Goal: Task Accomplishment & Management: Manage account settings

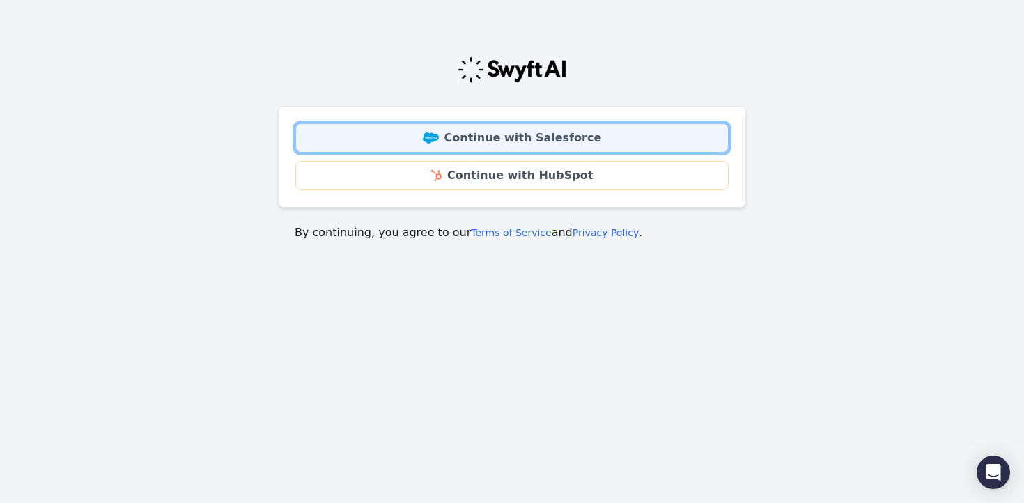
click at [439, 133] on img at bounding box center [431, 137] width 16 height 11
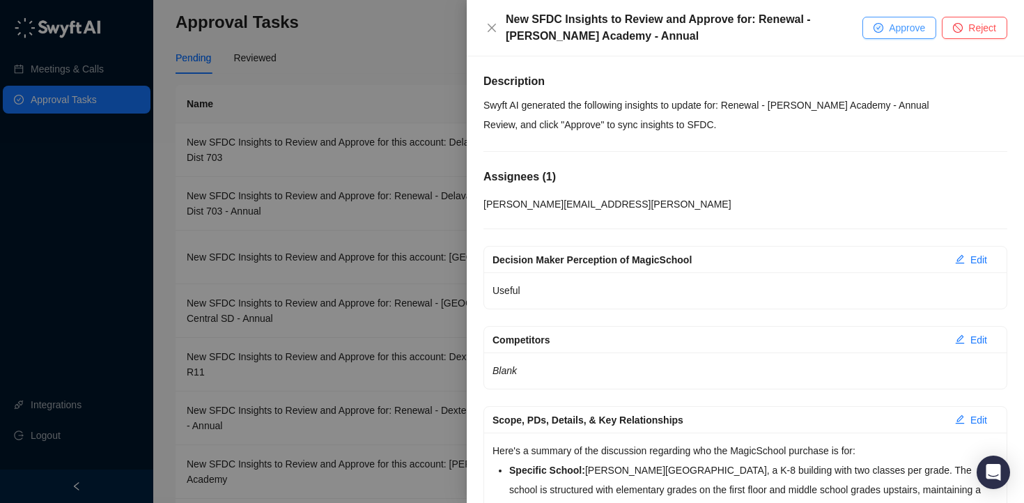
click at [886, 26] on button "Approve" at bounding box center [899, 28] width 74 height 22
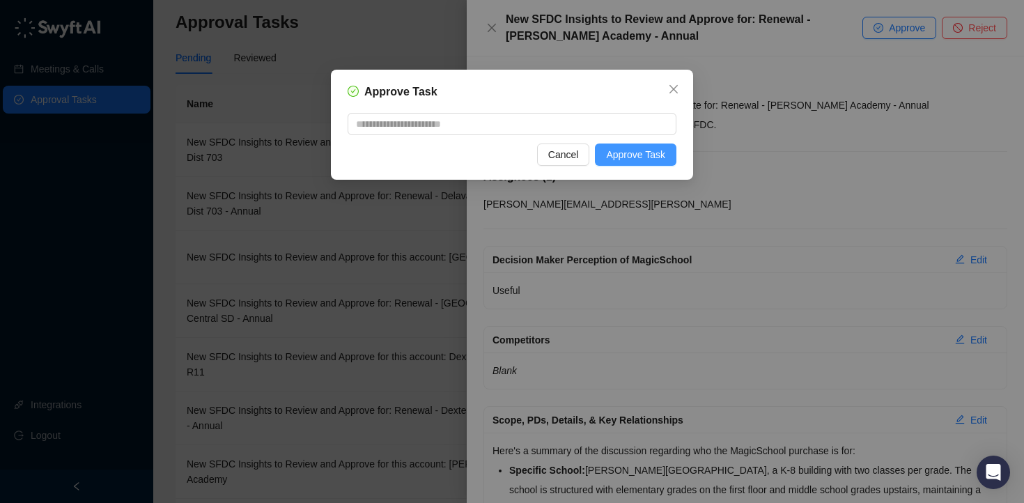
click at [627, 157] on span "Approve Task" at bounding box center [635, 154] width 59 height 15
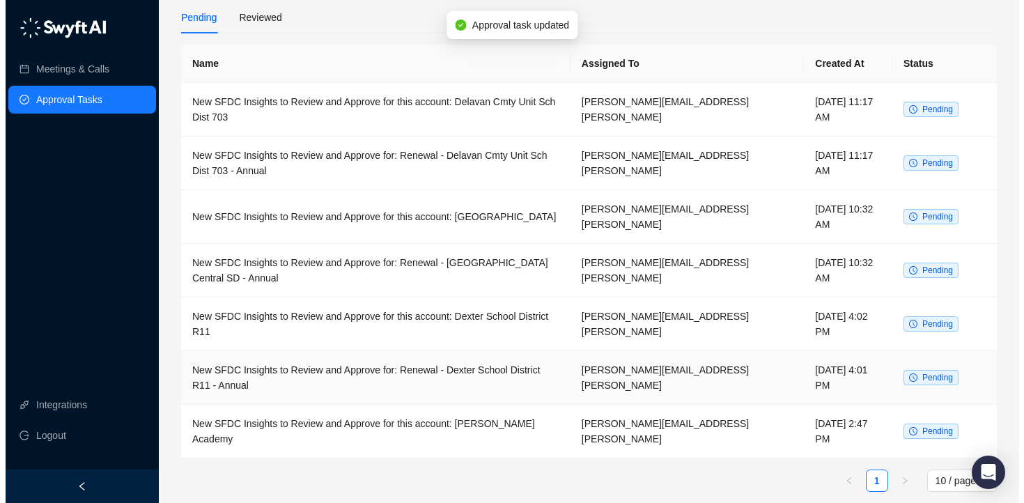
scroll to position [52, 0]
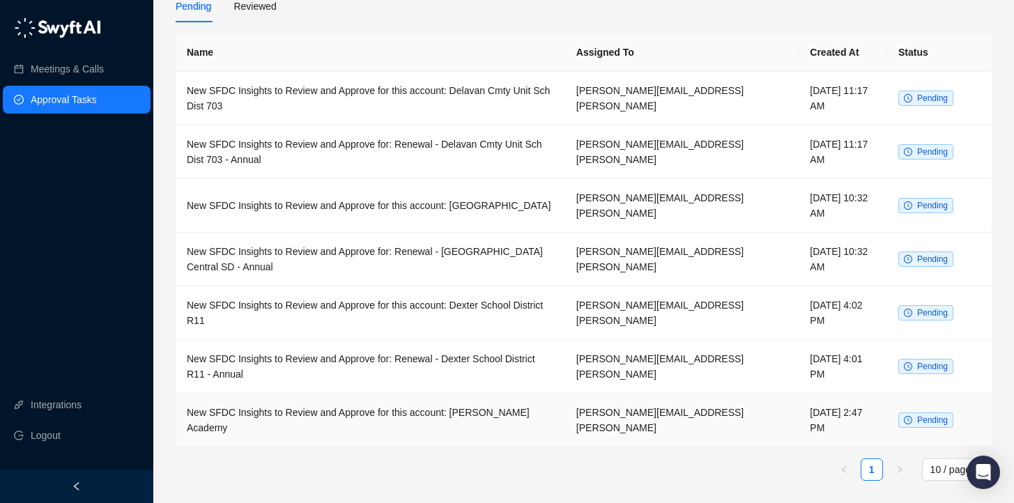
click at [389, 424] on td "New SFDC Insights to Review and Approve for this account: Keys Grace Academy" at bounding box center [370, 421] width 389 height 54
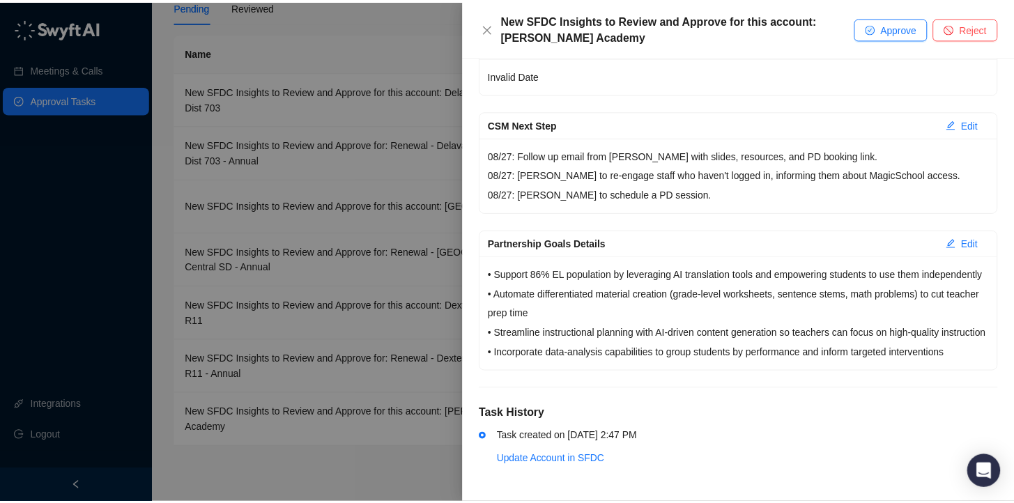
scroll to position [414, 0]
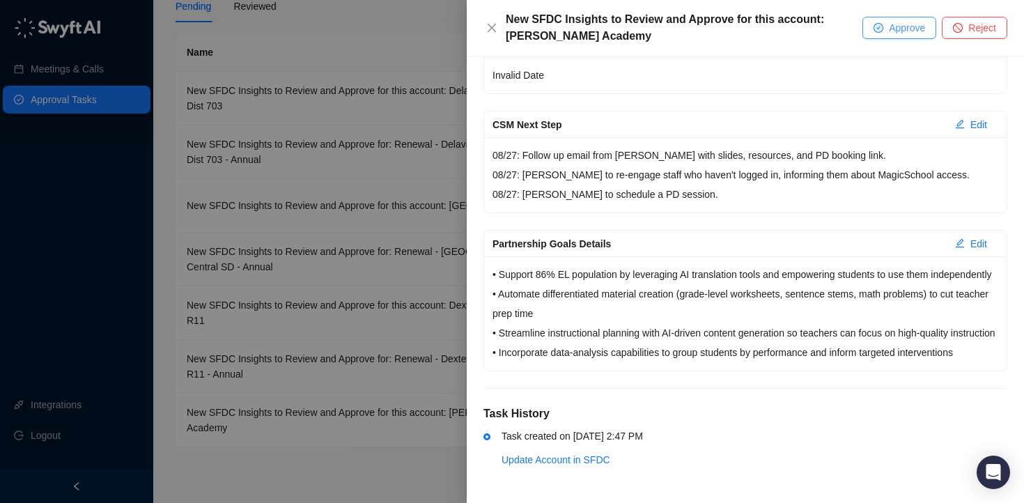
click at [894, 28] on span "Approve" at bounding box center [907, 27] width 36 height 15
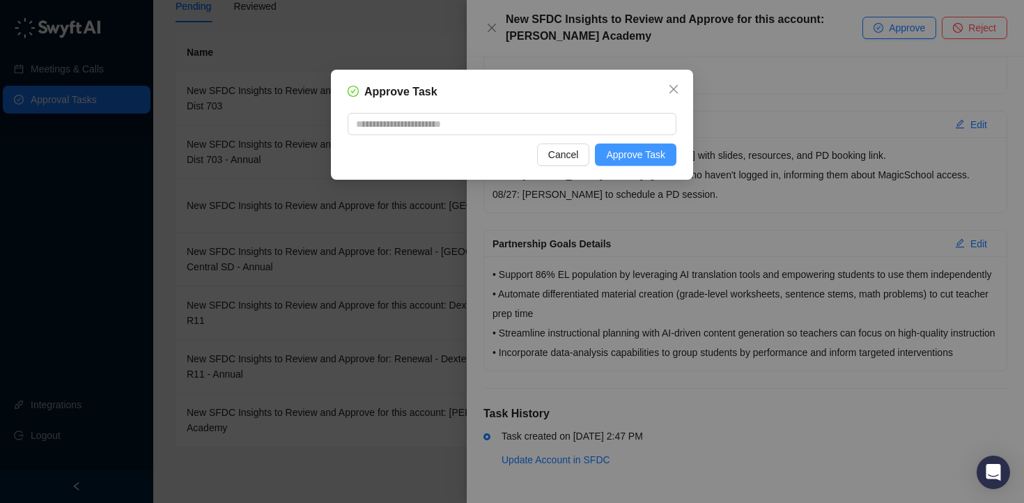
click at [662, 151] on span "Approve Task" at bounding box center [635, 154] width 59 height 15
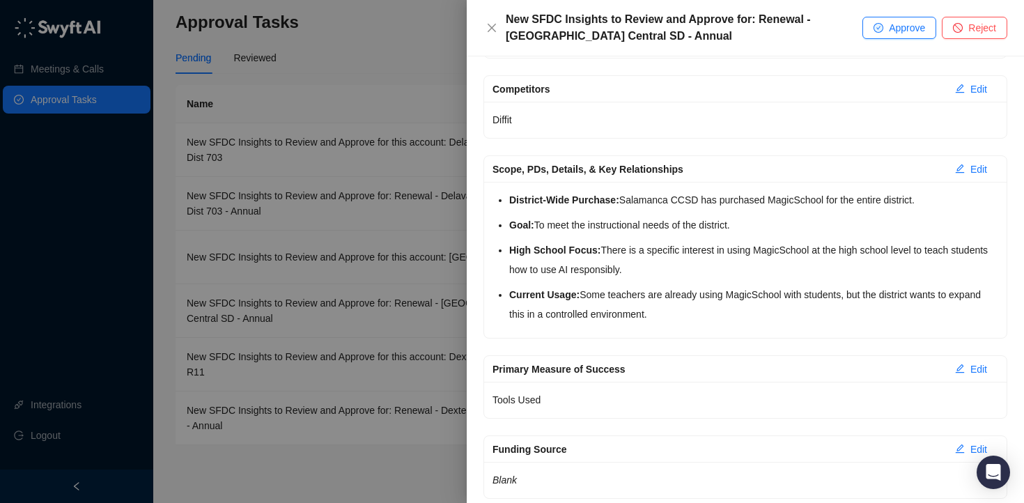
scroll to position [378, 0]
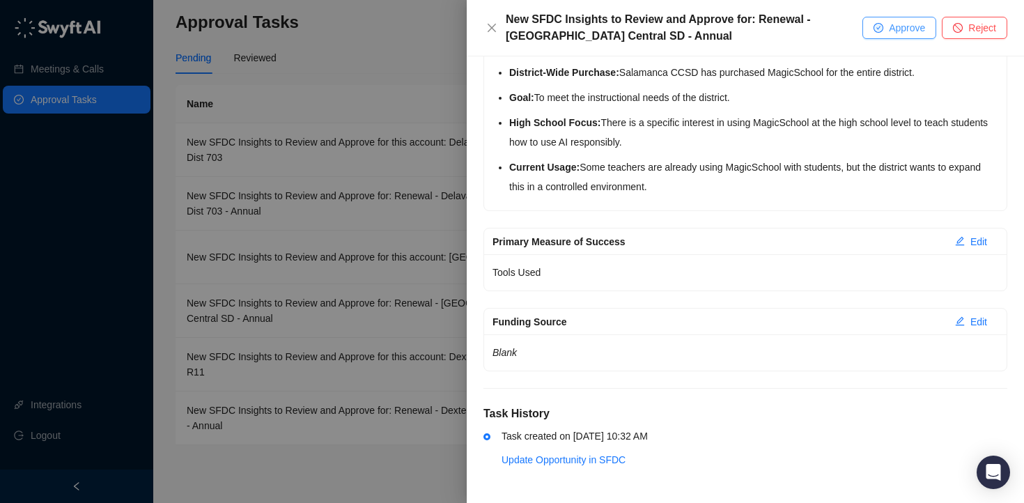
click at [910, 31] on span "Approve" at bounding box center [907, 27] width 36 height 15
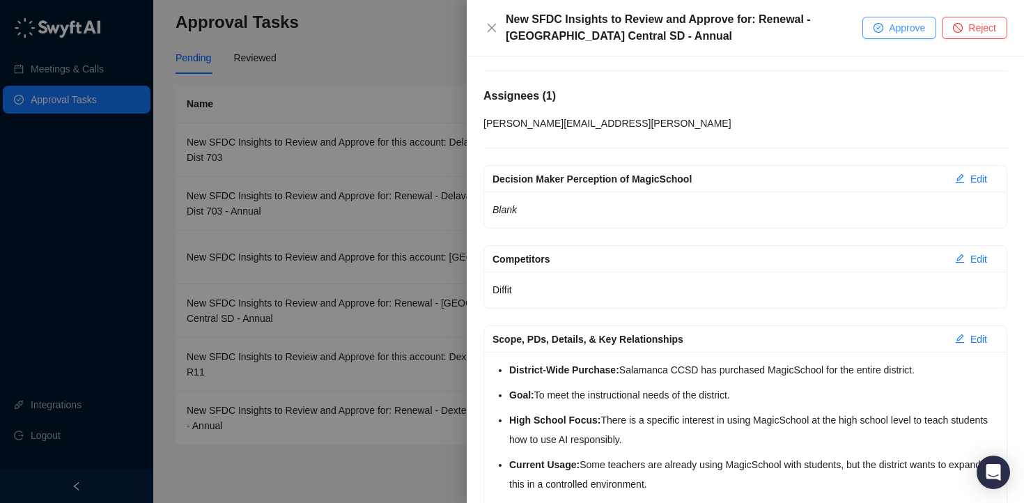
scroll to position [0, 0]
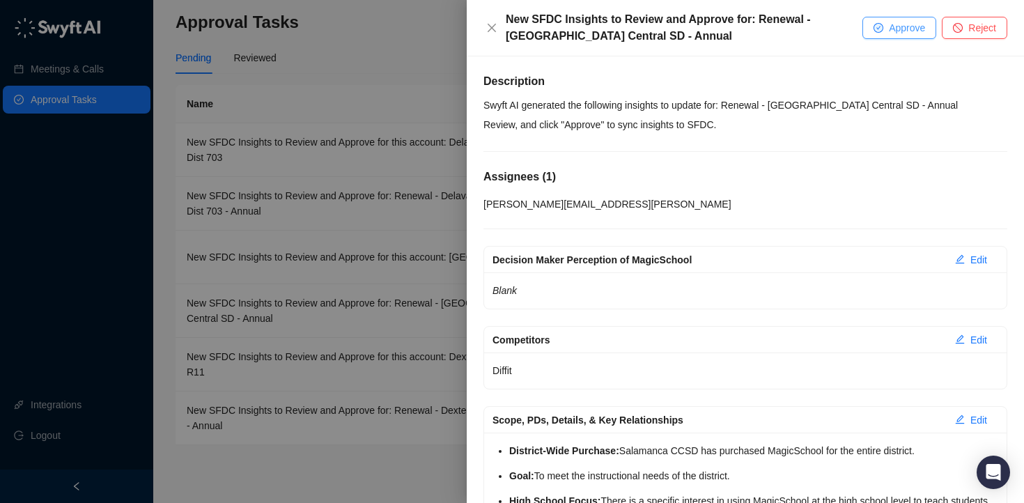
click at [905, 31] on span "Approve" at bounding box center [907, 27] width 36 height 15
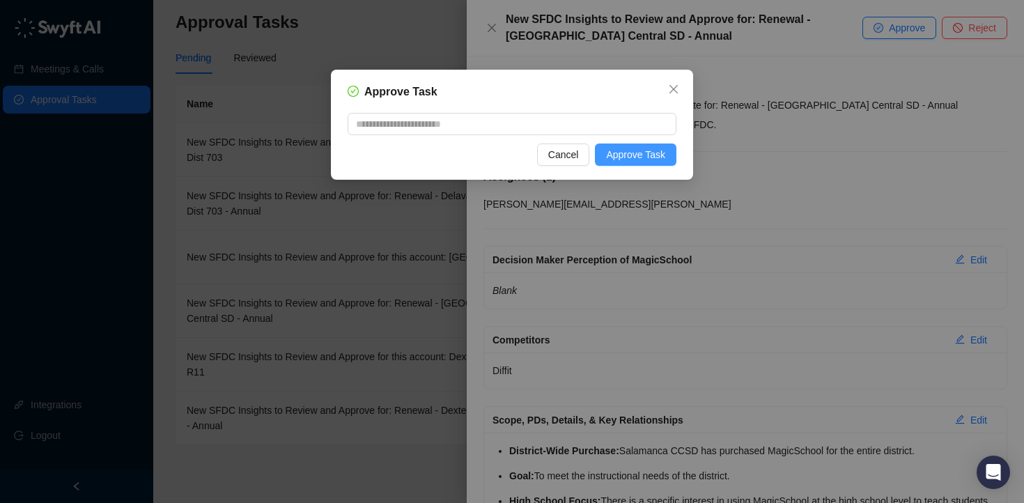
click at [637, 159] on span "Approve Task" at bounding box center [635, 154] width 59 height 15
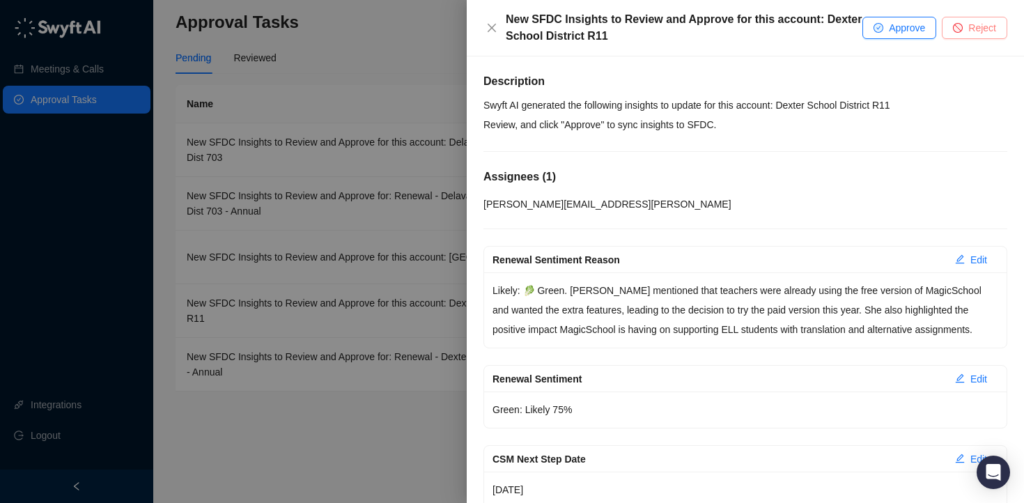
click at [968, 33] on span "Reject" at bounding box center [982, 27] width 28 height 15
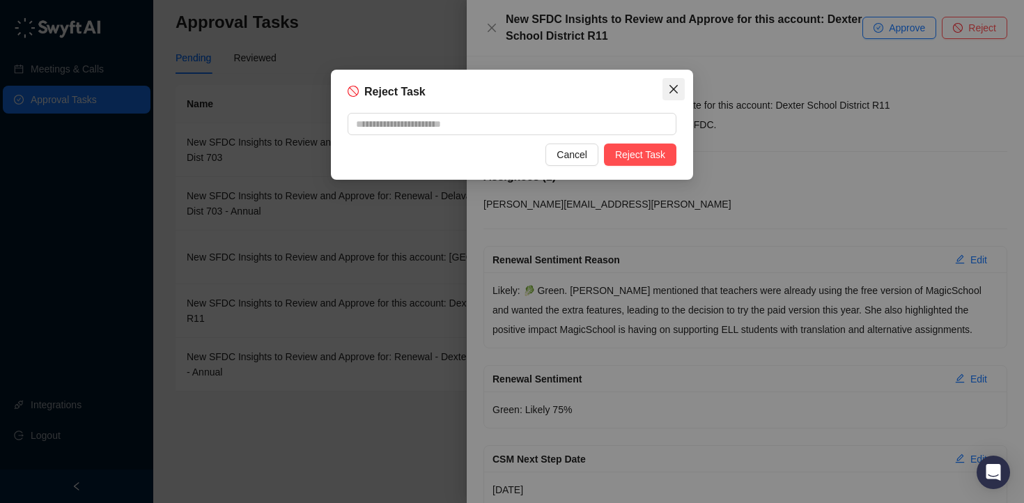
click at [673, 86] on icon "close" at bounding box center [673, 89] width 11 height 11
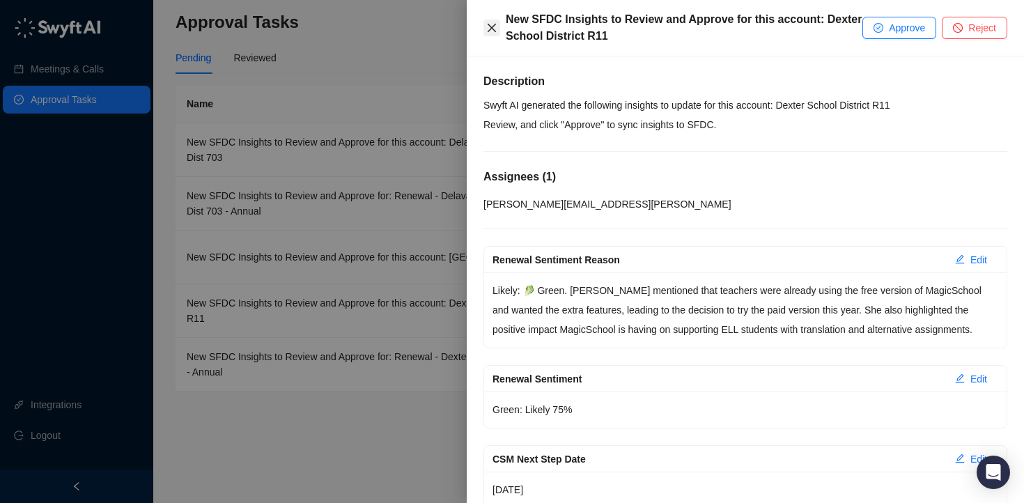
click at [487, 31] on icon "close" at bounding box center [491, 27] width 11 height 11
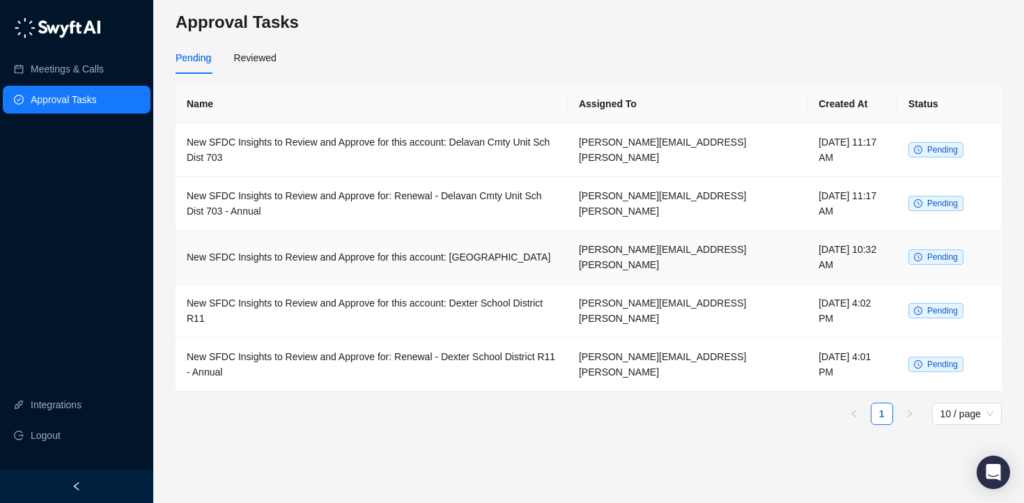
click at [496, 254] on td "New SFDC Insights to Review and Approve for this account: [GEOGRAPHIC_DATA]" at bounding box center [372, 258] width 392 height 54
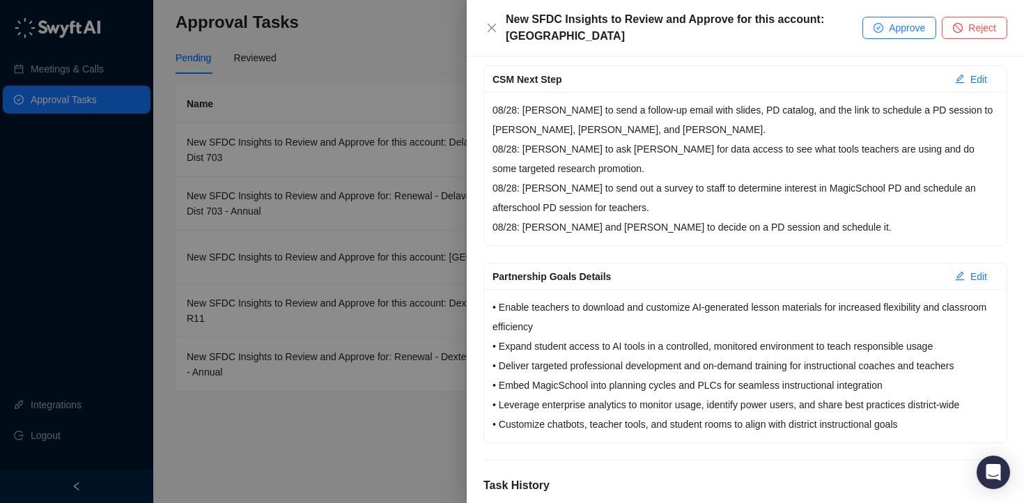
scroll to position [433, 0]
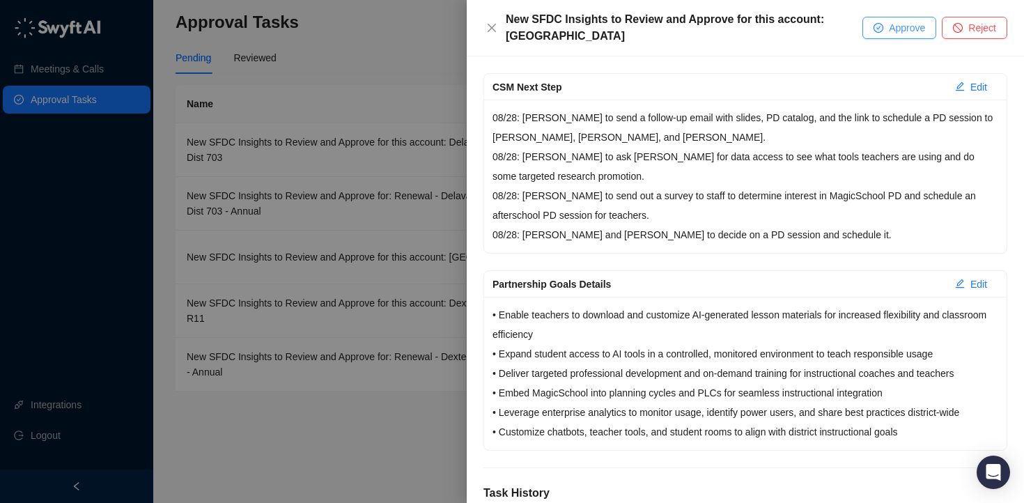
click at [877, 24] on icon "check-circle" at bounding box center [878, 28] width 8 height 8
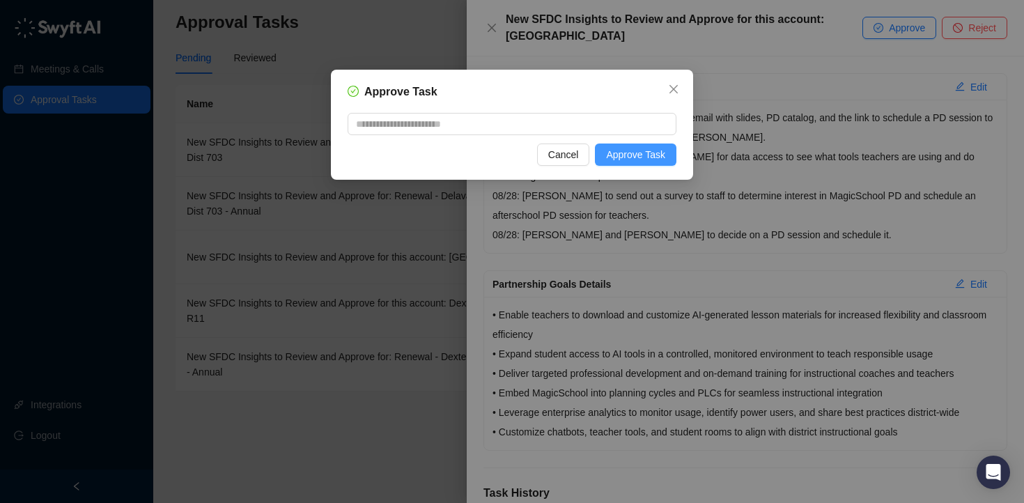
click at [654, 143] on button "Approve Task" at bounding box center [635, 154] width 81 height 22
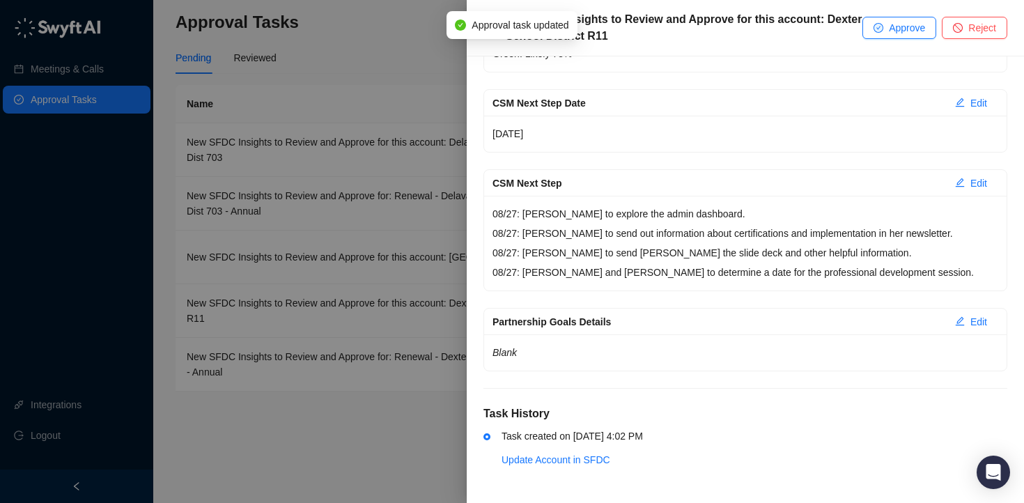
scroll to position [375, 0]
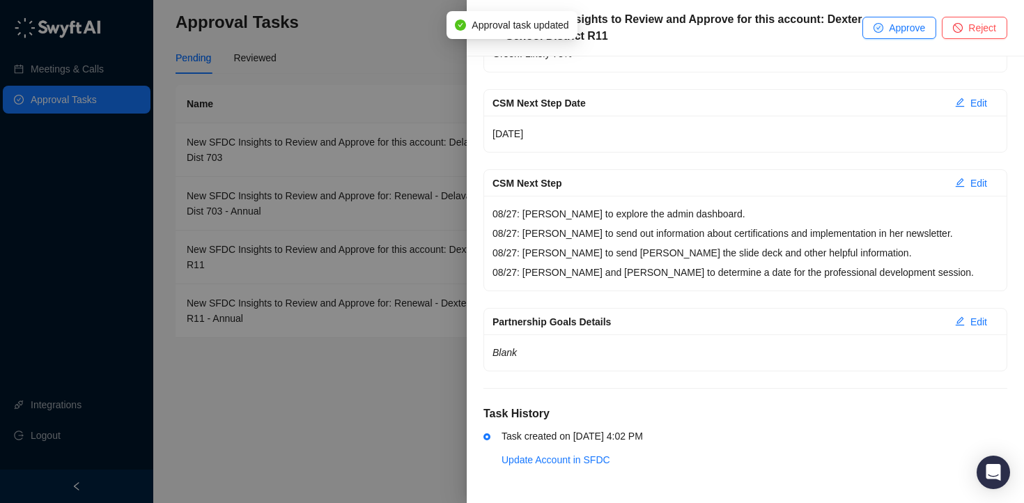
click at [446, 80] on div at bounding box center [512, 251] width 1024 height 503
